Goal: Information Seeking & Learning: Learn about a topic

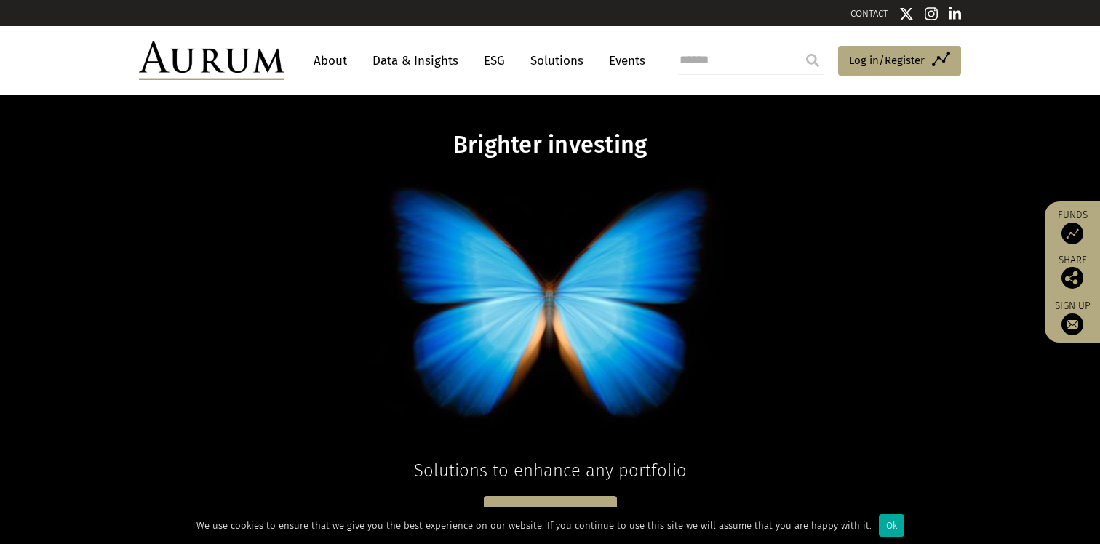
click at [335, 63] on link "About" at bounding box center [330, 60] width 48 height 27
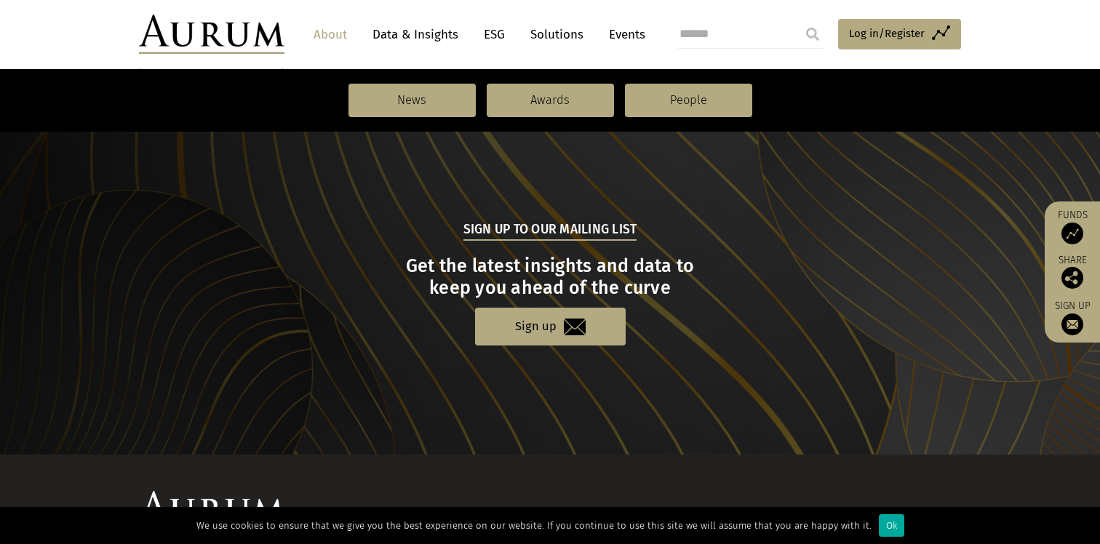
scroll to position [1626, 0]
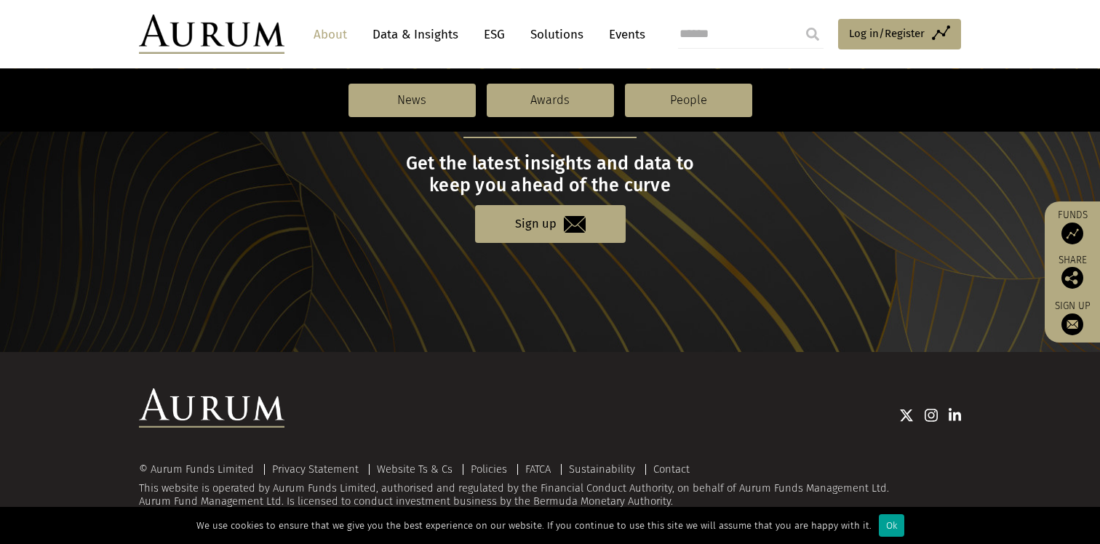
click at [879, 529] on div "Ok" at bounding box center [891, 525] width 25 height 23
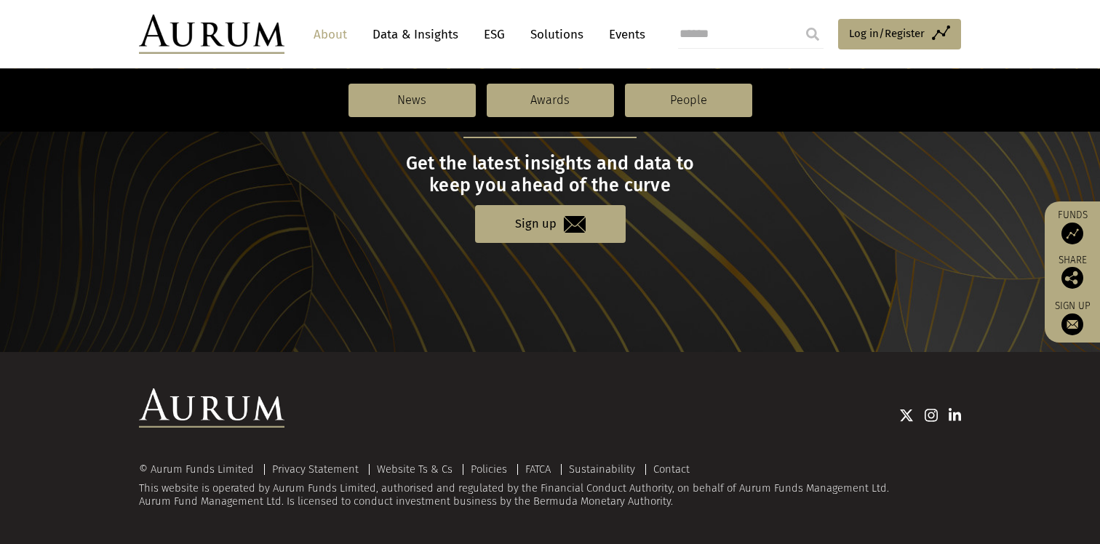
click at [225, 468] on div "© Aurum Funds Limited" at bounding box center [200, 469] width 122 height 11
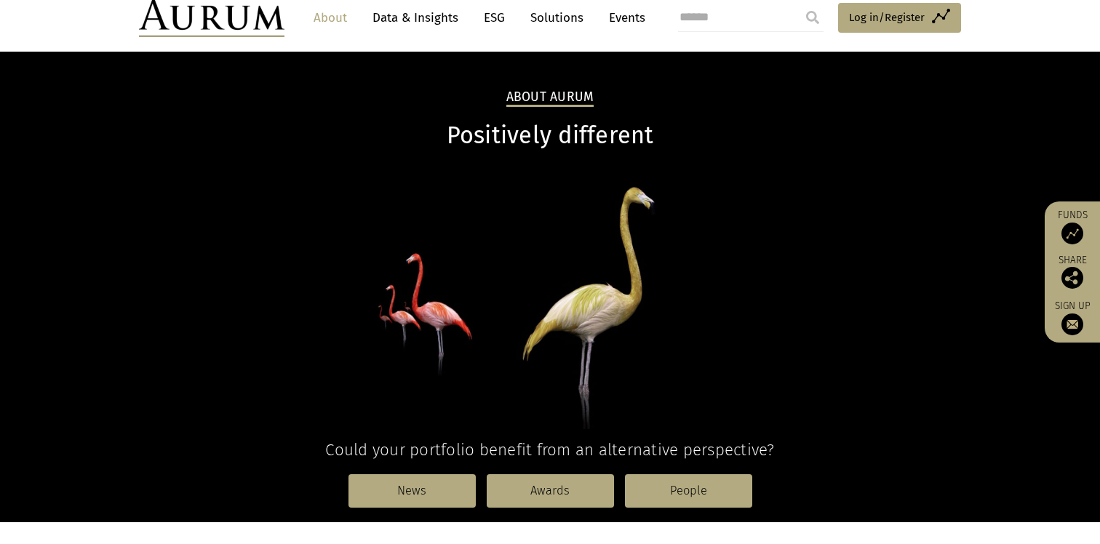
scroll to position [0, 0]
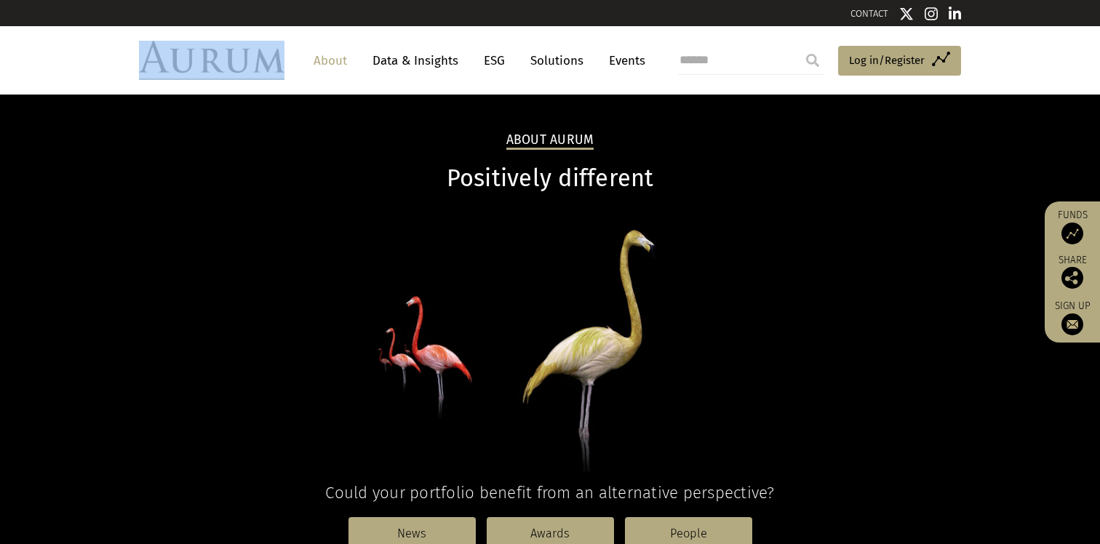
drag, startPoint x: 136, startPoint y: 58, endPoint x: 287, endPoint y: 63, distance: 150.6
click at [287, 63] on div "About Data & Insights ESG Solutions Events Access Funds Log in/Register Sign ou…" at bounding box center [549, 60] width 851 height 39
copy div
